Goal: Information Seeking & Learning: Learn about a topic

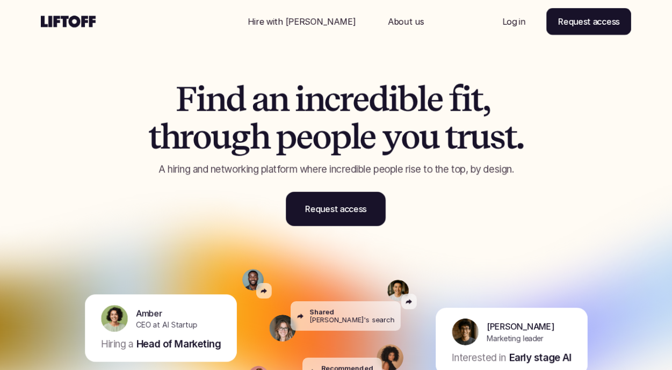
click at [505, 17] on p "Log in" at bounding box center [513, 21] width 23 height 13
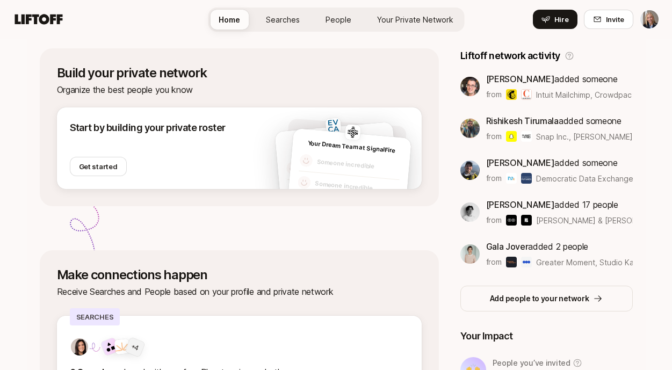
scroll to position [184, 0]
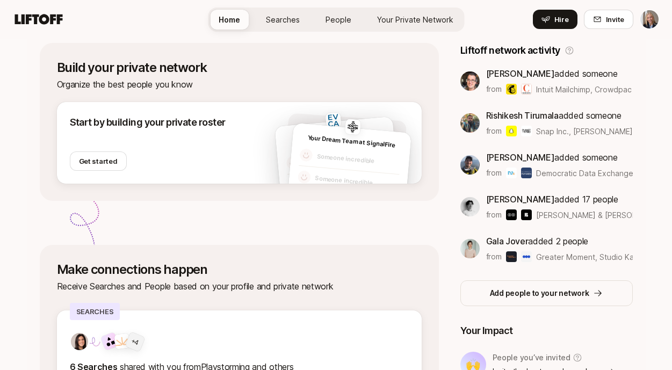
click at [295, 23] on span "Searches" at bounding box center [283, 19] width 34 height 9
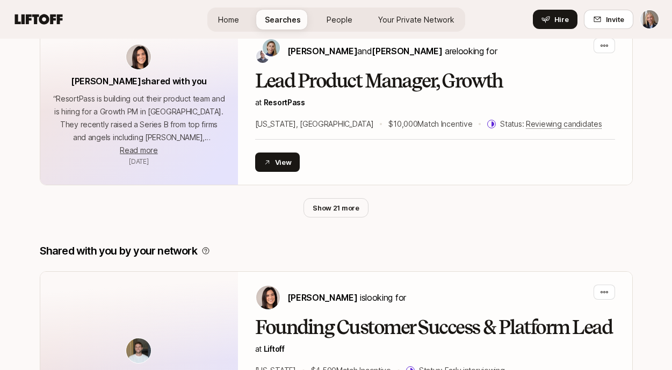
scroll to position [680, 0]
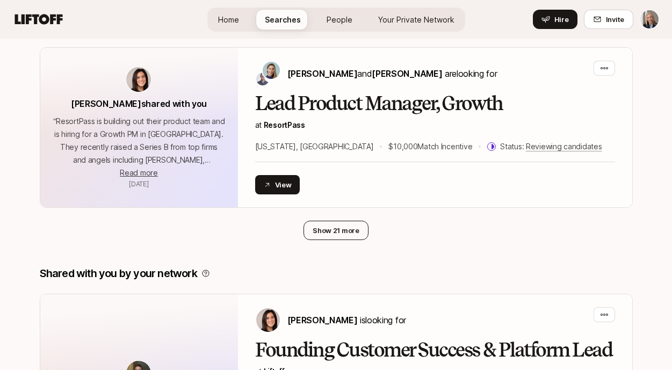
click at [348, 221] on button "Show 21 more" at bounding box center [335, 230] width 65 height 19
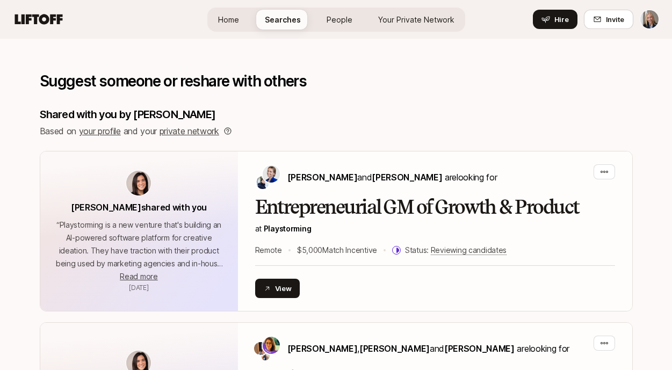
scroll to position [0, 0]
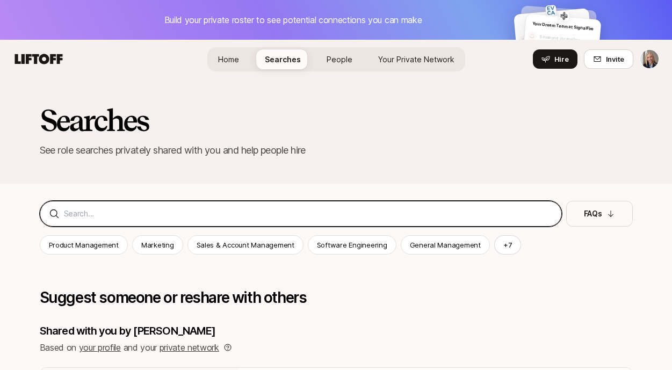
click at [264, 217] on input at bounding box center [308, 213] width 489 height 13
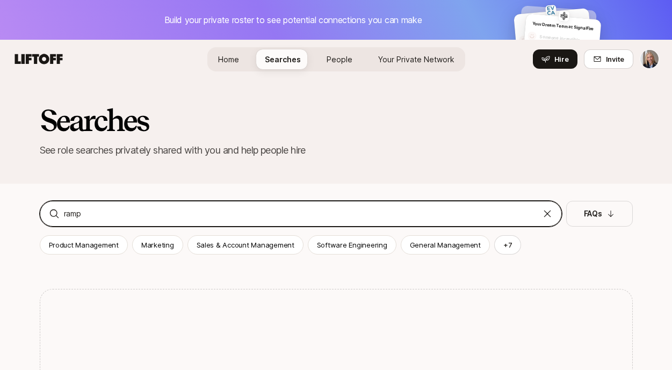
type input "ramp"
drag, startPoint x: 242, startPoint y: 218, endPoint x: 68, endPoint y: 185, distance: 176.6
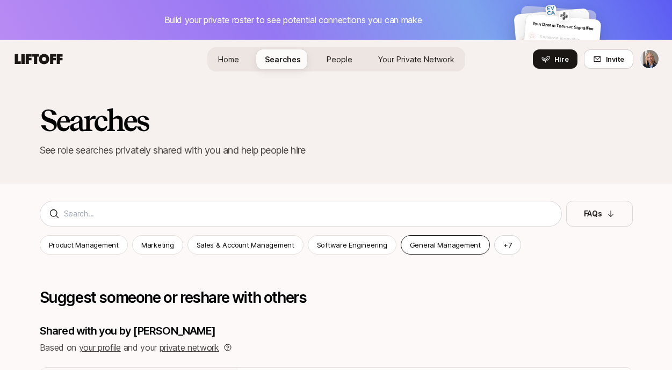
click at [413, 243] on p "General Management" at bounding box center [445, 244] width 71 height 11
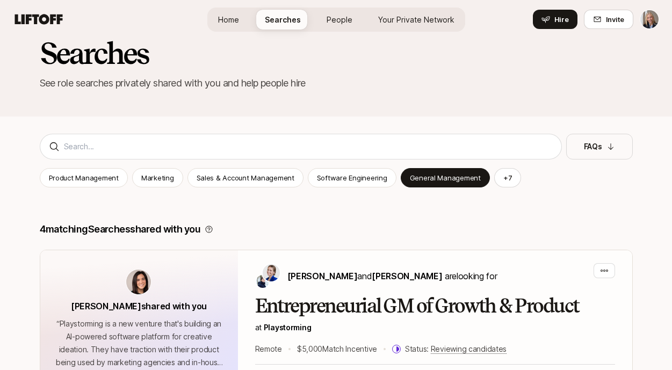
scroll to position [213, 0]
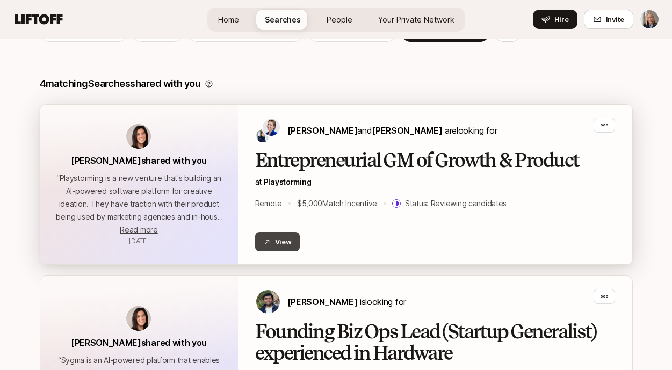
click at [273, 244] on button "View" at bounding box center [277, 241] width 45 height 19
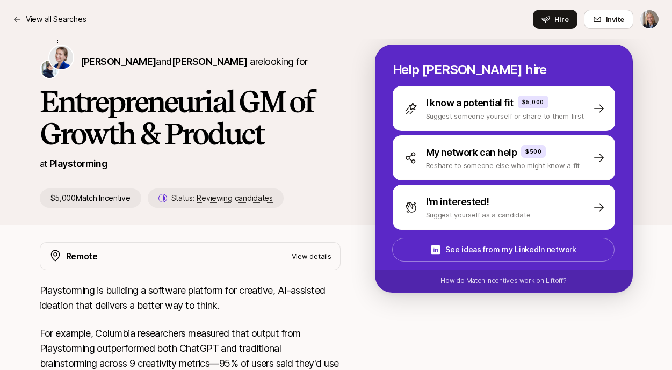
scroll to position [148, 0]
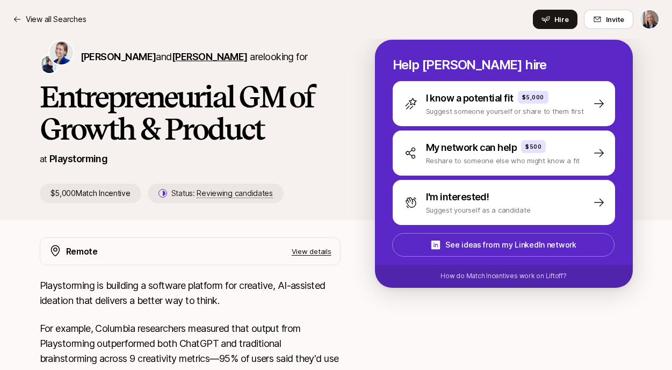
click at [180, 60] on span "Hayley Darden" at bounding box center [210, 56] width 76 height 11
click at [129, 56] on span "Daniela Plattner" at bounding box center [119, 56] width 76 height 11
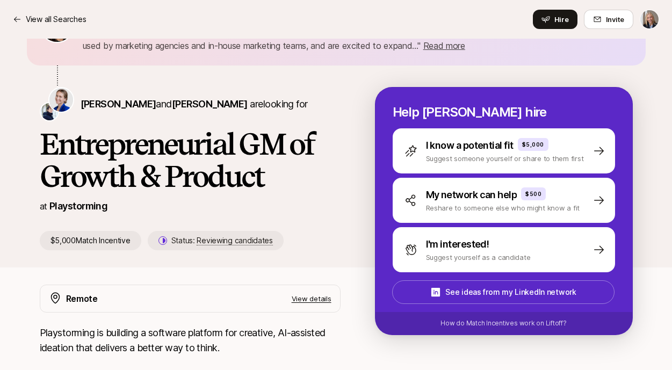
scroll to position [0, 0]
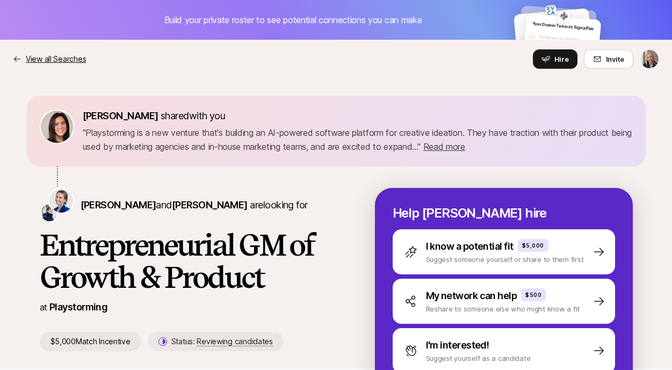
click at [32, 58] on p "View all Searches" at bounding box center [56, 59] width 60 height 13
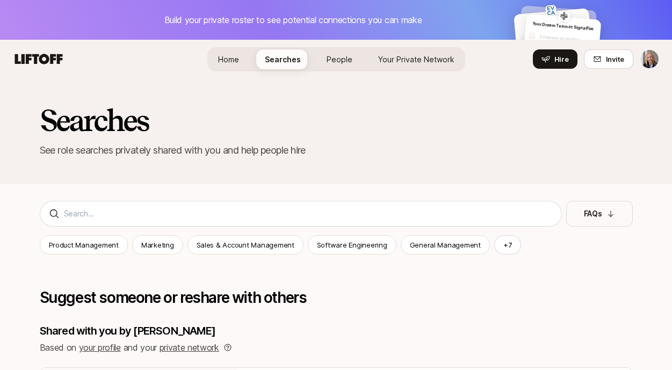
click at [237, 59] on span "Home" at bounding box center [228, 59] width 21 height 9
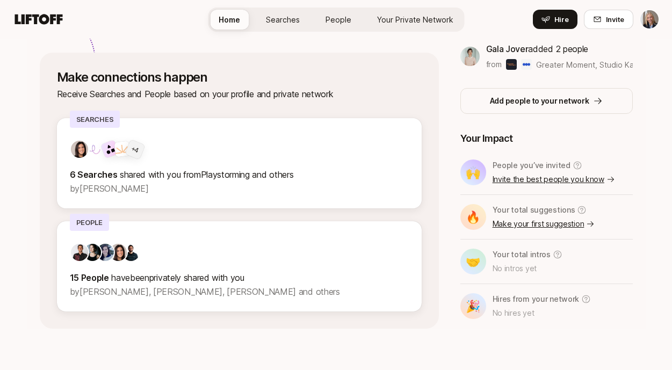
scroll to position [377, 0]
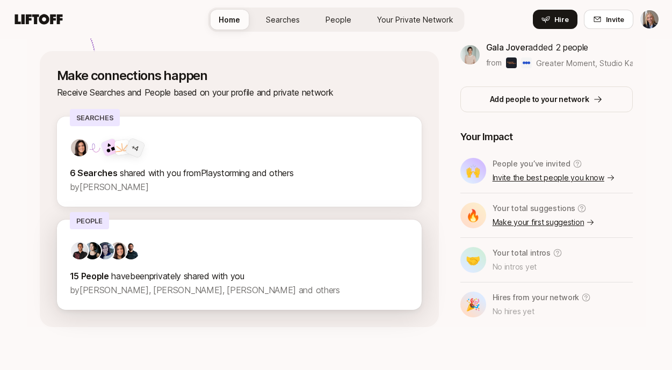
click at [106, 303] on div "15 People have been privately shared with you by Fawzi Itani, Cassandra Marketo…" at bounding box center [239, 265] width 365 height 90
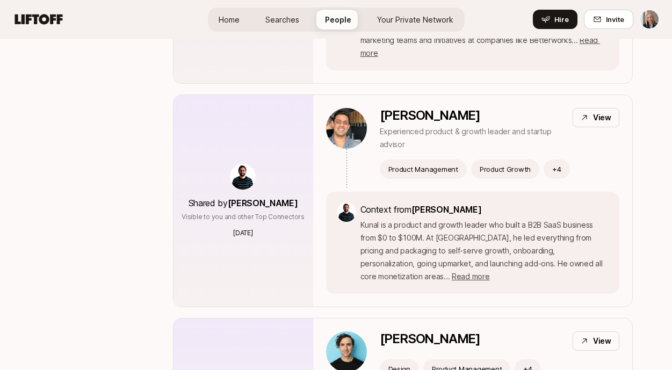
scroll to position [1503, 0]
